Goal: Task Accomplishment & Management: Complete application form

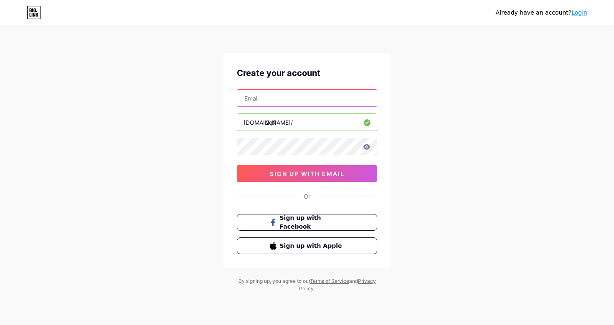
click at [286, 99] on input "text" at bounding box center [306, 98] width 139 height 17
type input "edoardopietrangelo"
click at [300, 102] on input "text" at bounding box center [306, 98] width 139 height 17
type input "edoardopietrangelo@icloud.com"
click at [370, 145] on icon at bounding box center [367, 147] width 8 height 6
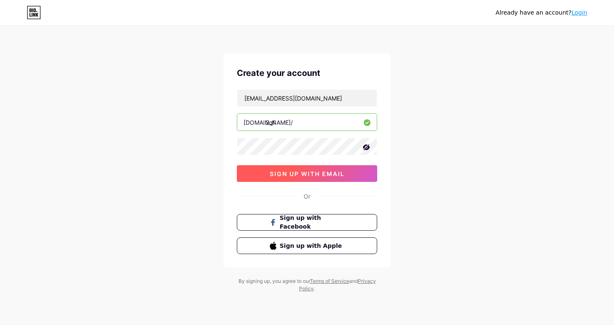
click at [307, 174] on span "sign up with email" at bounding box center [307, 173] width 75 height 7
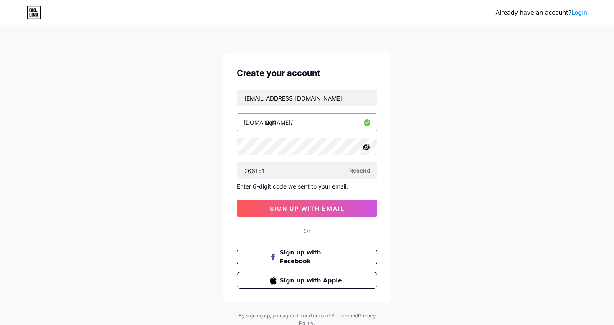
type input "266151"
click at [290, 198] on div "edoardopietrangelo@icloud.com bio.link/ 2qf 266151 Resend Enter 6-digit code we…" at bounding box center [307, 152] width 140 height 127
click at [290, 207] on span "sign up with email" at bounding box center [307, 208] width 75 height 7
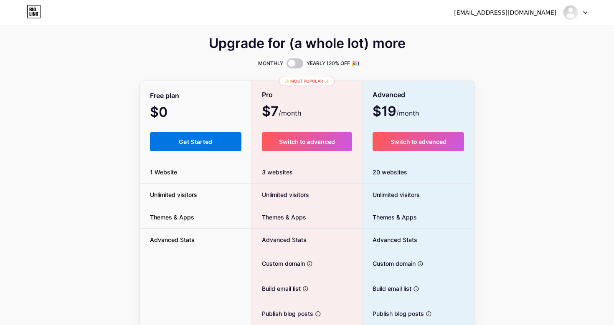
click at [195, 144] on span "Get Started" at bounding box center [196, 141] width 34 height 7
